Goal: Navigation & Orientation: Find specific page/section

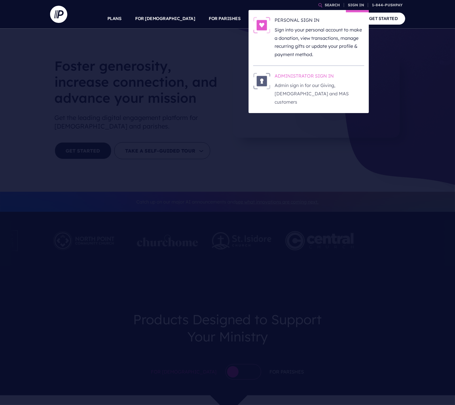
click at [292, 82] on p "Admin sign in for our Giving, [DEMOGRAPHIC_DATA] and MAS customers" at bounding box center [319, 93] width 89 height 25
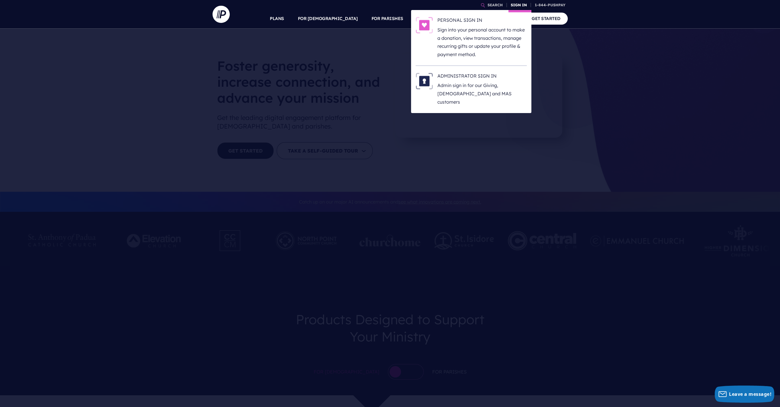
click at [520, 5] on link "SIGN IN" at bounding box center [518, 5] width 21 height 10
click at [448, 79] on h6 "ADMINISTRATOR SIGN IN" at bounding box center [481, 77] width 89 height 9
